Goal: Task Accomplishment & Management: Use online tool/utility

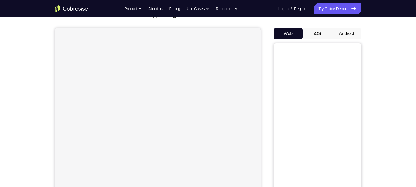
click at [350, 33] on button "Android" at bounding box center [346, 33] width 29 height 11
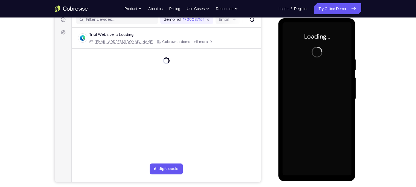
scroll to position [73, 0]
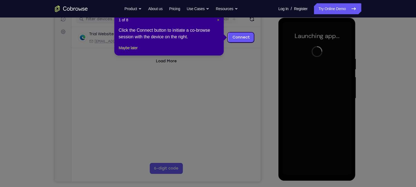
click at [218, 20] on span "×" at bounding box center [218, 20] width 2 height 4
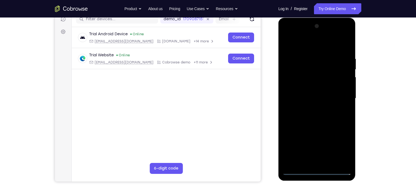
click at [317, 171] on div at bounding box center [316, 98] width 69 height 153
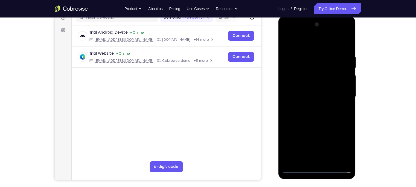
scroll to position [24, 0]
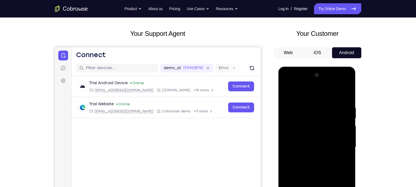
click at [342, 55] on button "Android" at bounding box center [346, 52] width 29 height 11
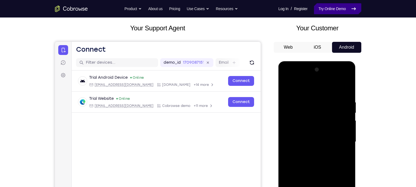
click at [333, 9] on link "Try Online Demo" at bounding box center [337, 8] width 47 height 11
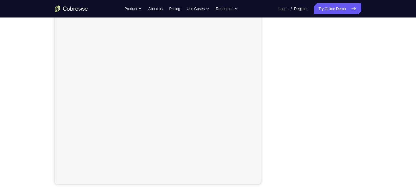
scroll to position [69, 0]
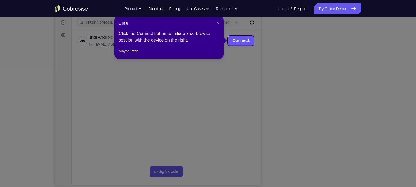
click at [218, 24] on span "×" at bounding box center [218, 23] width 2 height 4
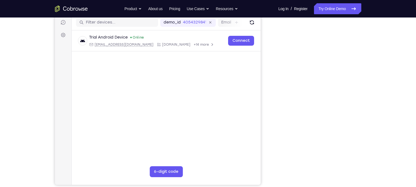
drag, startPoint x: 265, startPoint y: 48, endPoint x: 367, endPoint y: 99, distance: 113.6
click at [367, 99] on div "Your Support Agent Your Customer Web iOS Android Next Steps We’d be happy to gi…" at bounding box center [208, 128] width 350 height 361
click at [363, 87] on div "Your Support Agent Your Customer Web iOS Android Next Steps We’d be happy to gi…" at bounding box center [208, 128] width 350 height 361
click at [269, 59] on div "Your Support Agent Your Customer Web iOS Android" at bounding box center [208, 84] width 306 height 202
click at [366, 144] on div "Your Support Agent Your Customer Web iOS Android Next Steps We’d be happy to gi…" at bounding box center [208, 128] width 350 height 361
